Goal: Information Seeking & Learning: Find specific fact

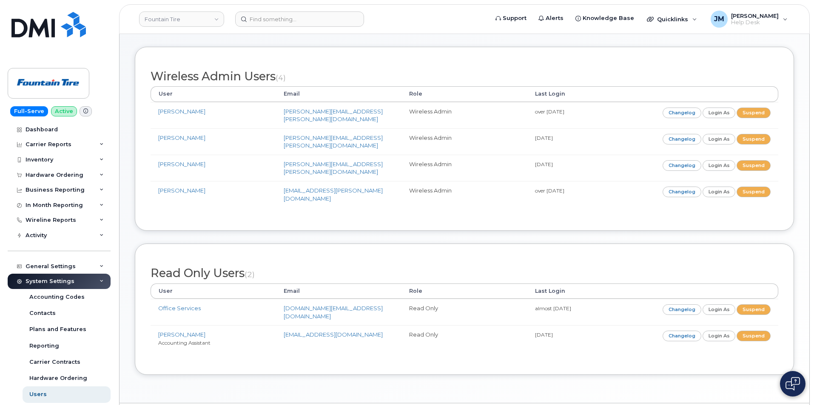
scroll to position [105, 0]
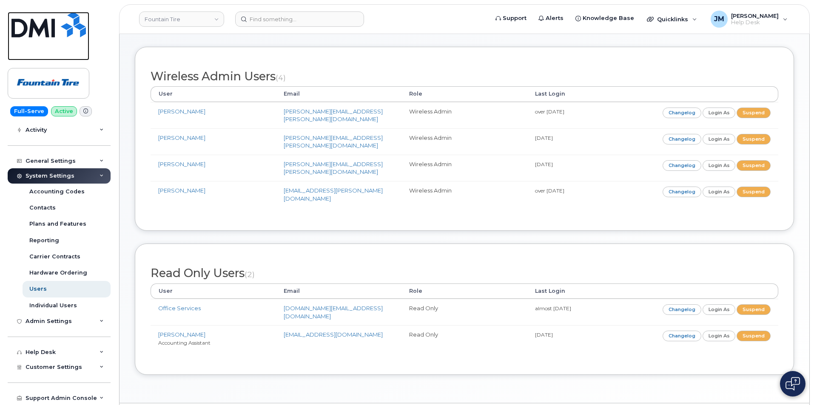
click at [31, 22] on img at bounding box center [48, 25] width 74 height 26
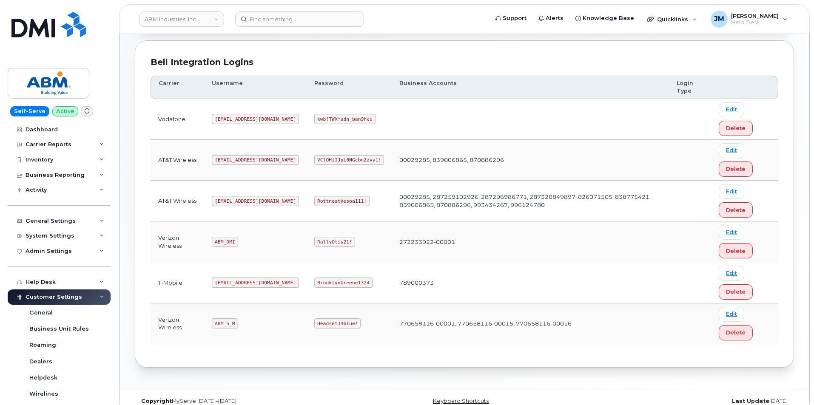
scroll to position [115, 0]
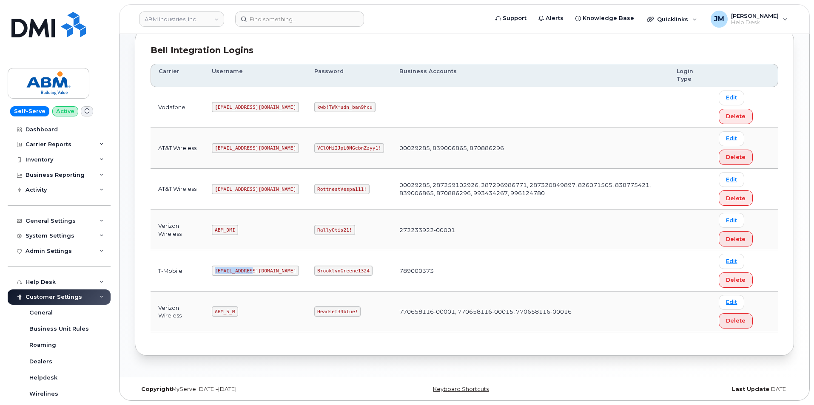
drag, startPoint x: 251, startPoint y: 272, endPoint x: 211, endPoint y: 270, distance: 40.5
click at [211, 270] on td "[EMAIL_ADDRESS][DOMAIN_NAME]" at bounding box center [255, 271] width 103 height 41
copy code "[EMAIL_ADDRESS][DOMAIN_NAME]"
drag, startPoint x: 336, startPoint y: 269, endPoint x: 288, endPoint y: 276, distance: 49.3
click at [314, 276] on code "BrooklynGreene1324" at bounding box center [343, 271] width 58 height 10
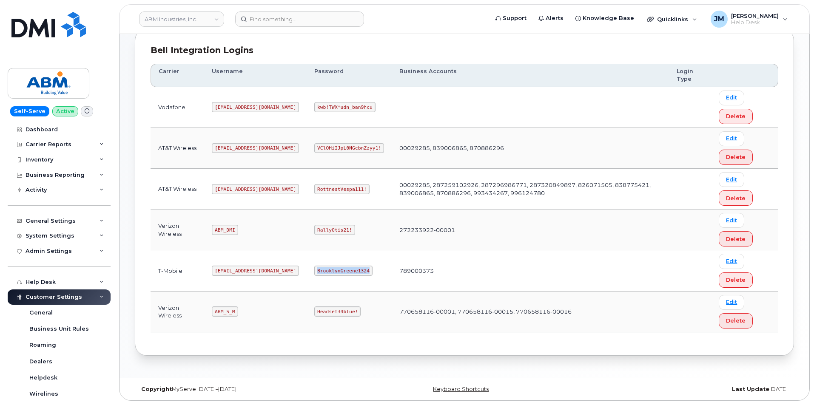
copy code "BrooklynGreene1324"
drag, startPoint x: 251, startPoint y: 272, endPoint x: 218, endPoint y: 275, distance: 32.4
click at [205, 277] on tr "T-Mobile [EMAIL_ADDRESS][DOMAIN_NAME] BrooklynGreene1324 789000373 Edit Delete" at bounding box center [465, 271] width 628 height 41
copy tr "[EMAIL_ADDRESS][DOMAIN_NAME]"
click at [323, 268] on code "BrooklynGreene1324" at bounding box center [343, 271] width 58 height 10
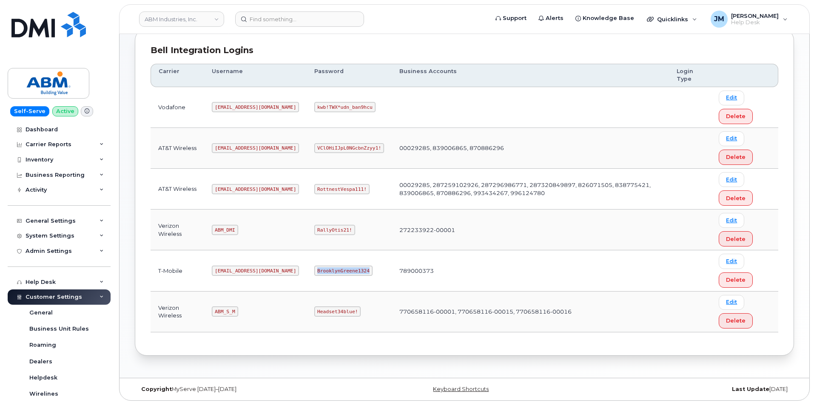
click at [323, 268] on code "BrooklynGreene1324" at bounding box center [343, 271] width 58 height 10
copy code "BrooklynGreene1324"
click at [239, 272] on code "[EMAIL_ADDRESS][DOMAIN_NAME]" at bounding box center [255, 271] width 87 height 10
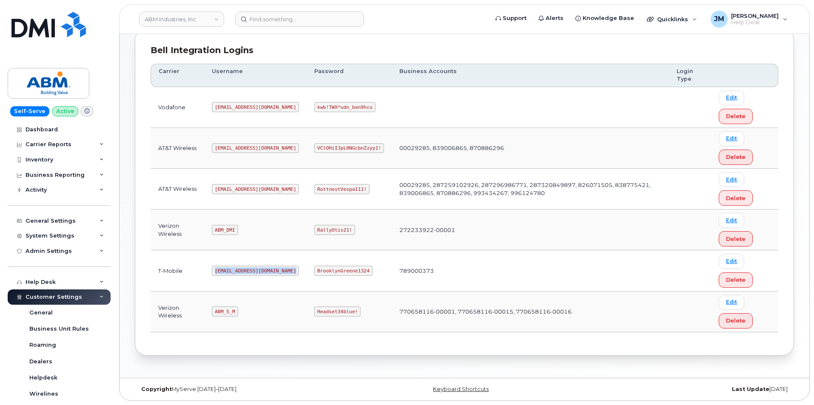
copy code "[EMAIL_ADDRESS][DOMAIN_NAME]"
click at [314, 271] on code "BrooklynGreene1324" at bounding box center [343, 271] width 58 height 10
copy code "BrooklynGreene1324"
click at [241, 274] on code "[EMAIL_ADDRESS][DOMAIN_NAME]" at bounding box center [255, 271] width 87 height 10
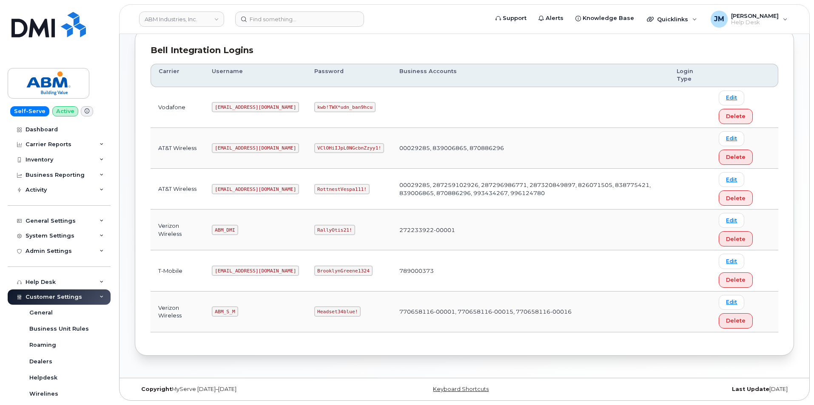
click at [232, 188] on code "[EMAIL_ADDRESS][DOMAIN_NAME]" at bounding box center [255, 189] width 87 height 10
copy code "[EMAIL_ADDRESS][DOMAIN_NAME]"
click at [314, 187] on code "RottnestVespa111!" at bounding box center [341, 189] width 55 height 10
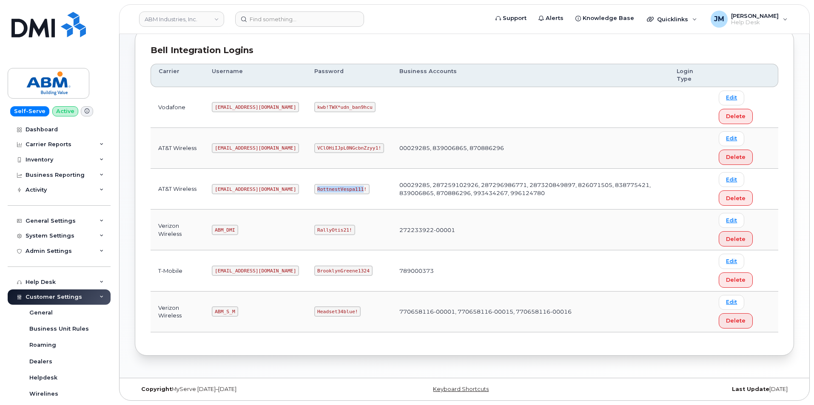
click at [314, 187] on code "RottnestVespa111!" at bounding box center [341, 189] width 55 height 10
drag, startPoint x: 216, startPoint y: 190, endPoint x: 251, endPoint y: 194, distance: 35.9
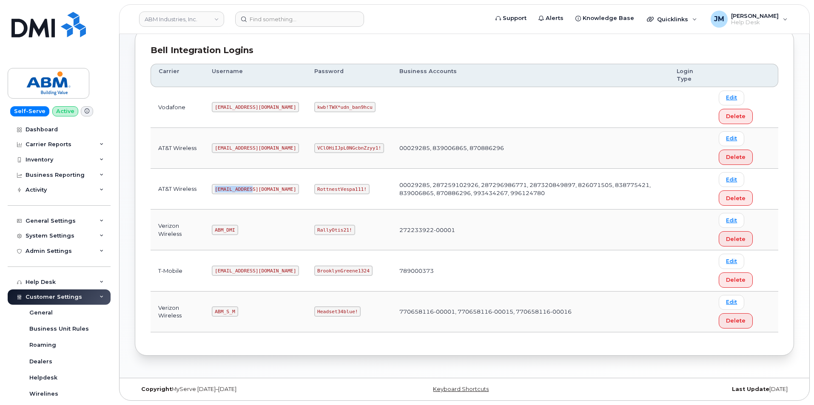
click at [251, 194] on code "[EMAIL_ADDRESS][DOMAIN_NAME]" at bounding box center [255, 189] width 87 height 10
copy code "[EMAIL_ADDRESS][DOMAIN_NAME]"
drag, startPoint x: 288, startPoint y: 188, endPoint x: 329, endPoint y: 191, distance: 41.3
click at [335, 193] on code "RottnestVespa111!" at bounding box center [341, 189] width 55 height 10
copy code "RottnestVespa111!"
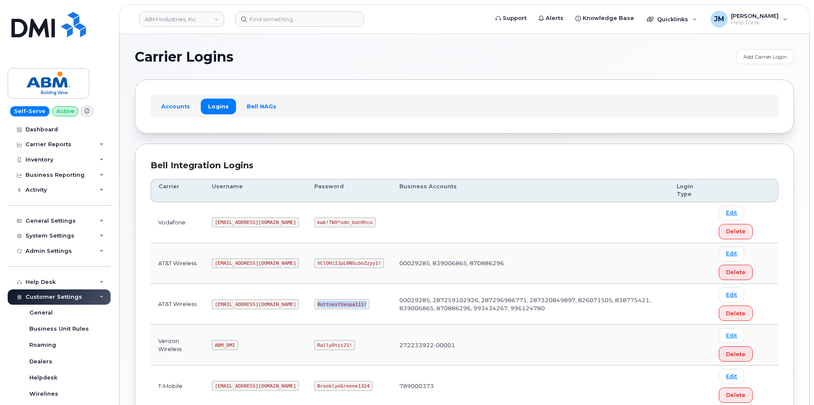
scroll to position [43, 0]
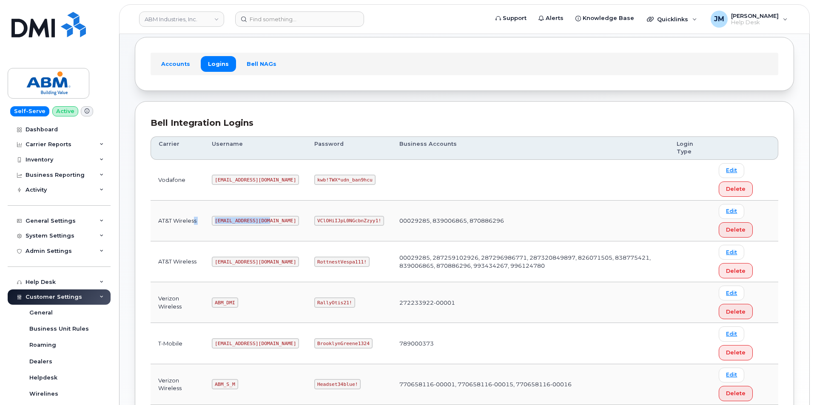
drag, startPoint x: 267, startPoint y: 221, endPoint x: 194, endPoint y: 225, distance: 73.7
click at [194, 225] on tr "AT&T Wireless [EMAIL_ADDRESS][DOMAIN_NAME] VClOHiIJpL0NGcbnZzyy1! 00029285, 839…" at bounding box center [465, 221] width 628 height 41
click at [225, 222] on code "[EMAIL_ADDRESS][DOMAIN_NAME]" at bounding box center [255, 221] width 87 height 10
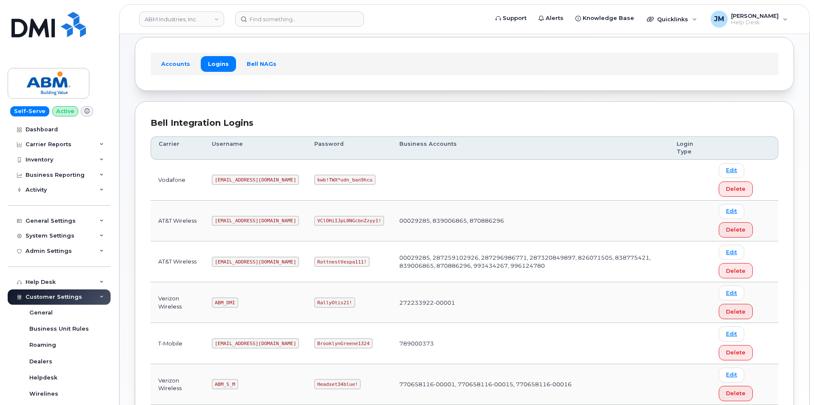
click at [314, 220] on code "VClOHiIJpL0NGcbnZzyy1!" at bounding box center [349, 221] width 70 height 10
drag, startPoint x: 289, startPoint y: 220, endPoint x: 348, endPoint y: 222, distance: 59.2
click at [349, 222] on code "VClOHiIJpL0NGcbnZzyy1!" at bounding box center [349, 221] width 70 height 10
copy code "VClOHiIJpL0NGcbnZzyy1!"
